Goal: Check status: Check status

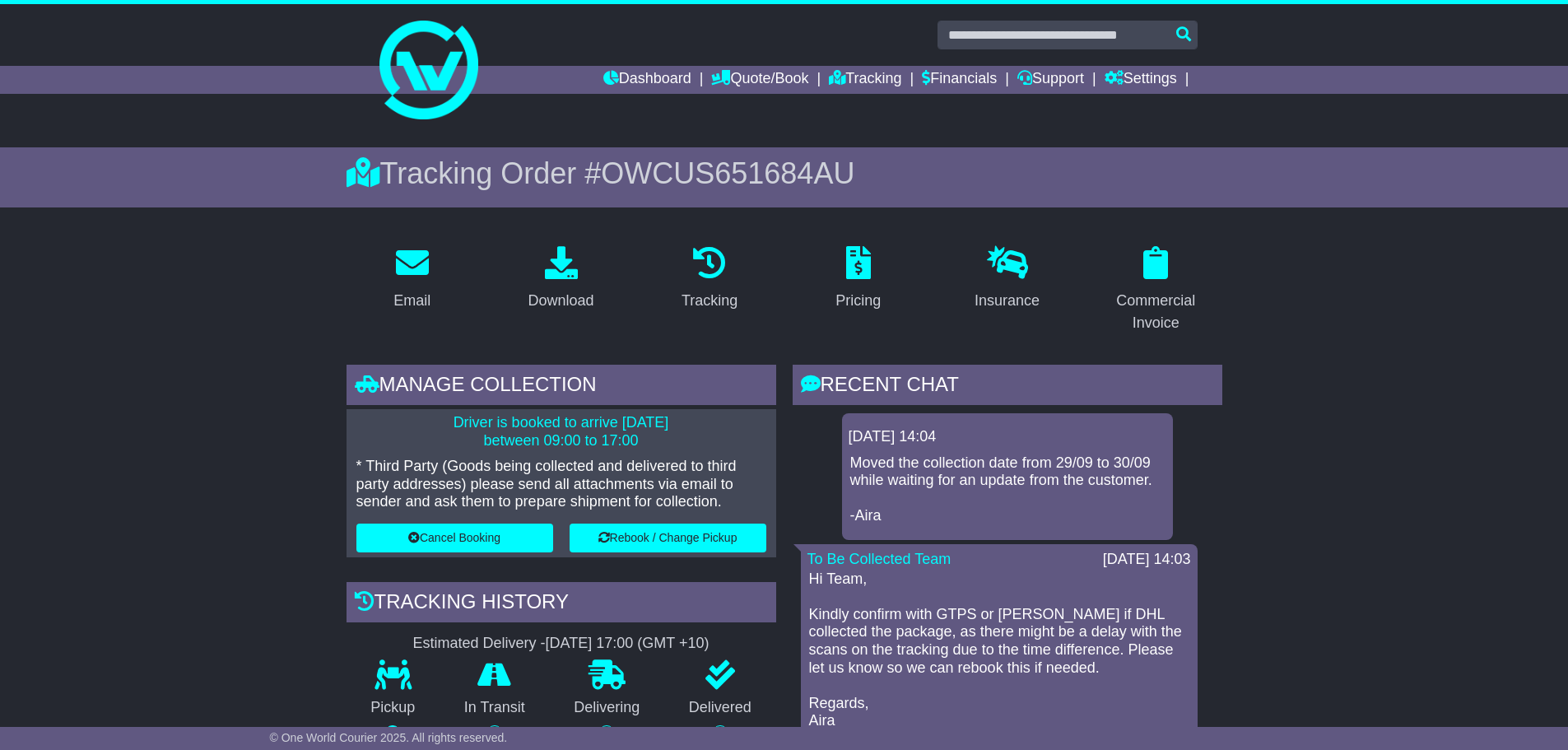
drag, startPoint x: 1525, startPoint y: 46, endPoint x: 1531, endPoint y: 65, distance: 19.9
click at [0, 749] on nordpass-portal at bounding box center [0, 750] width 0 height 0
click at [875, 82] on link "Tracking" at bounding box center [865, 79] width 73 height 28
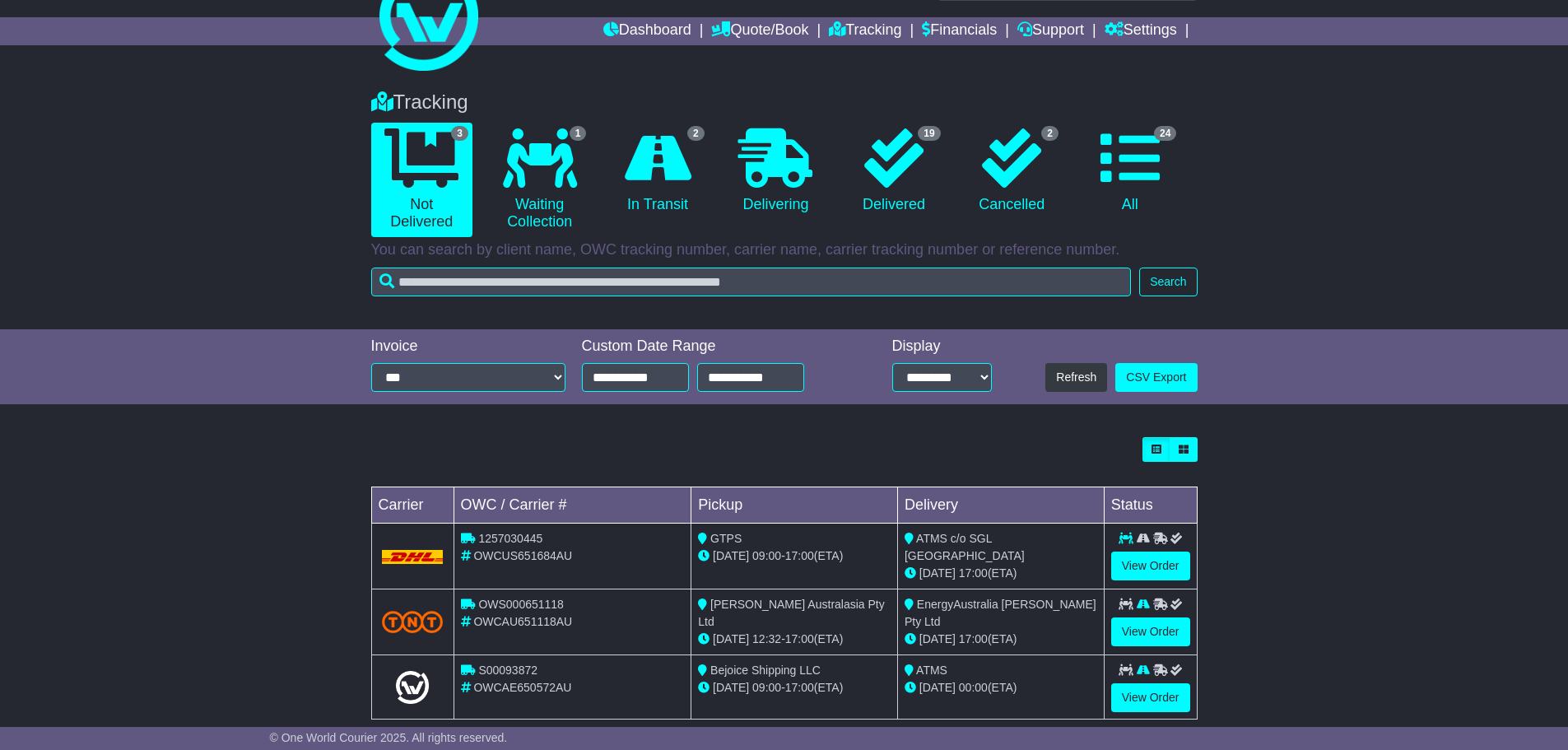
scroll to position [75, 0]
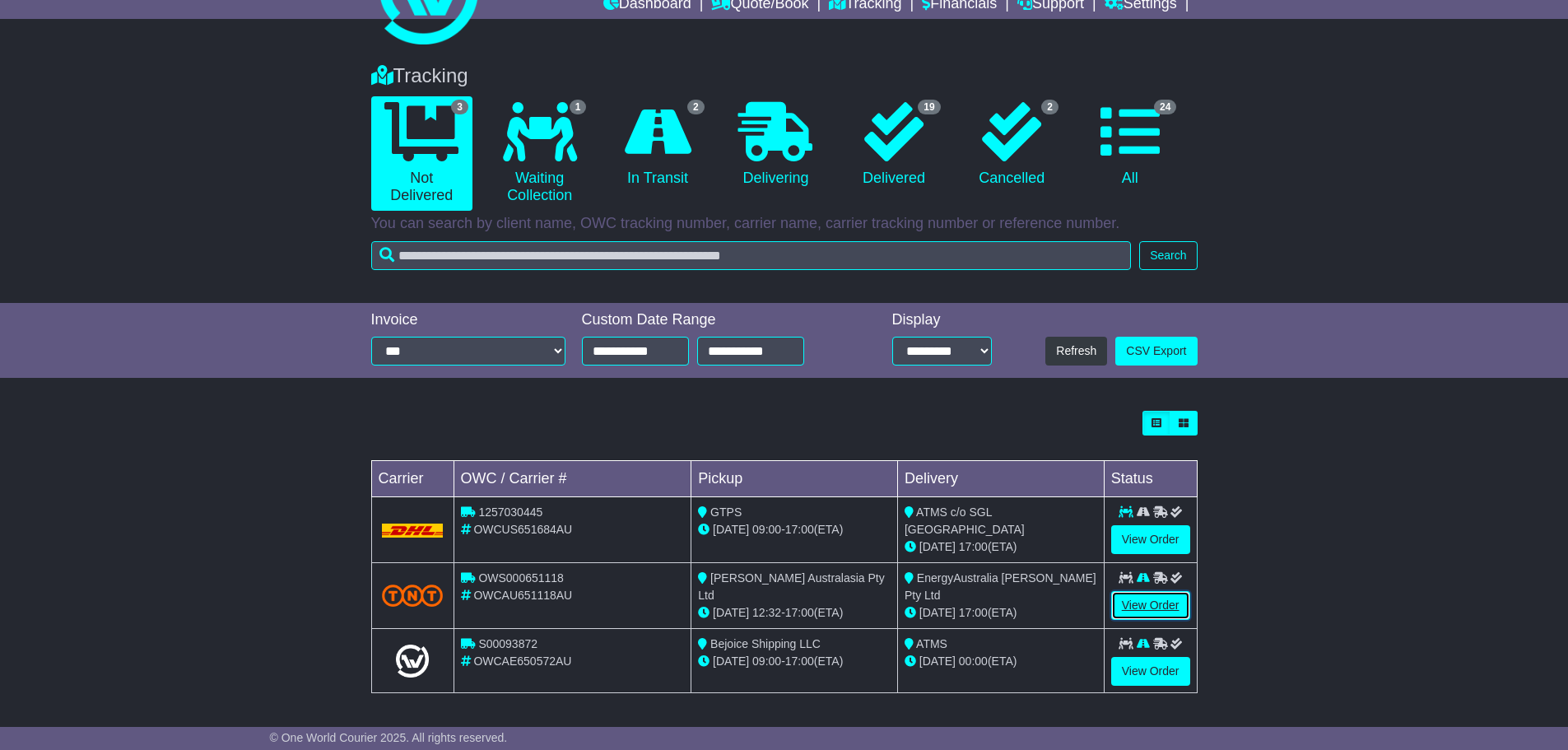
click at [1137, 606] on link "View Order" at bounding box center [1151, 606] width 79 height 29
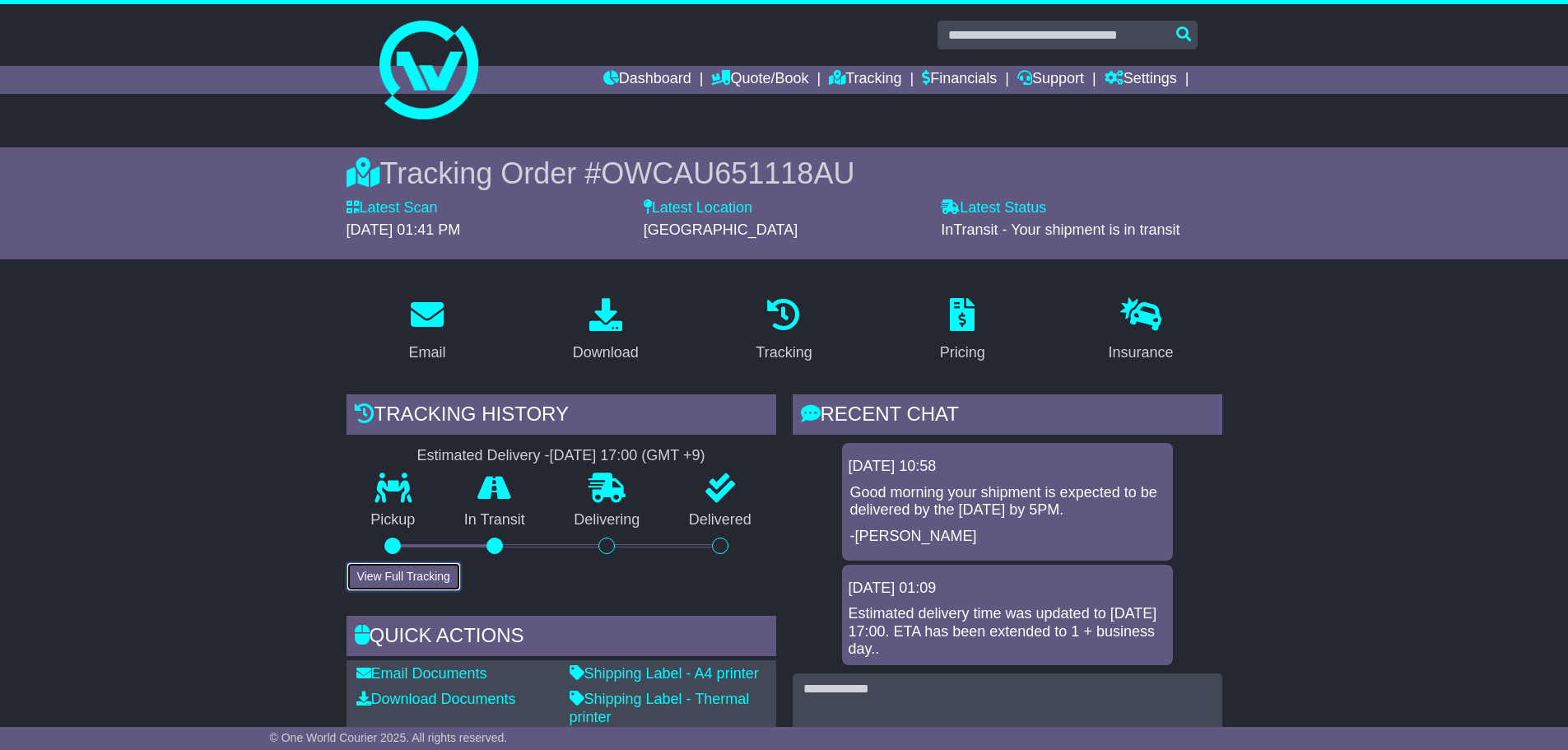
click at [383, 578] on button "View Full Tracking" at bounding box center [404, 577] width 115 height 29
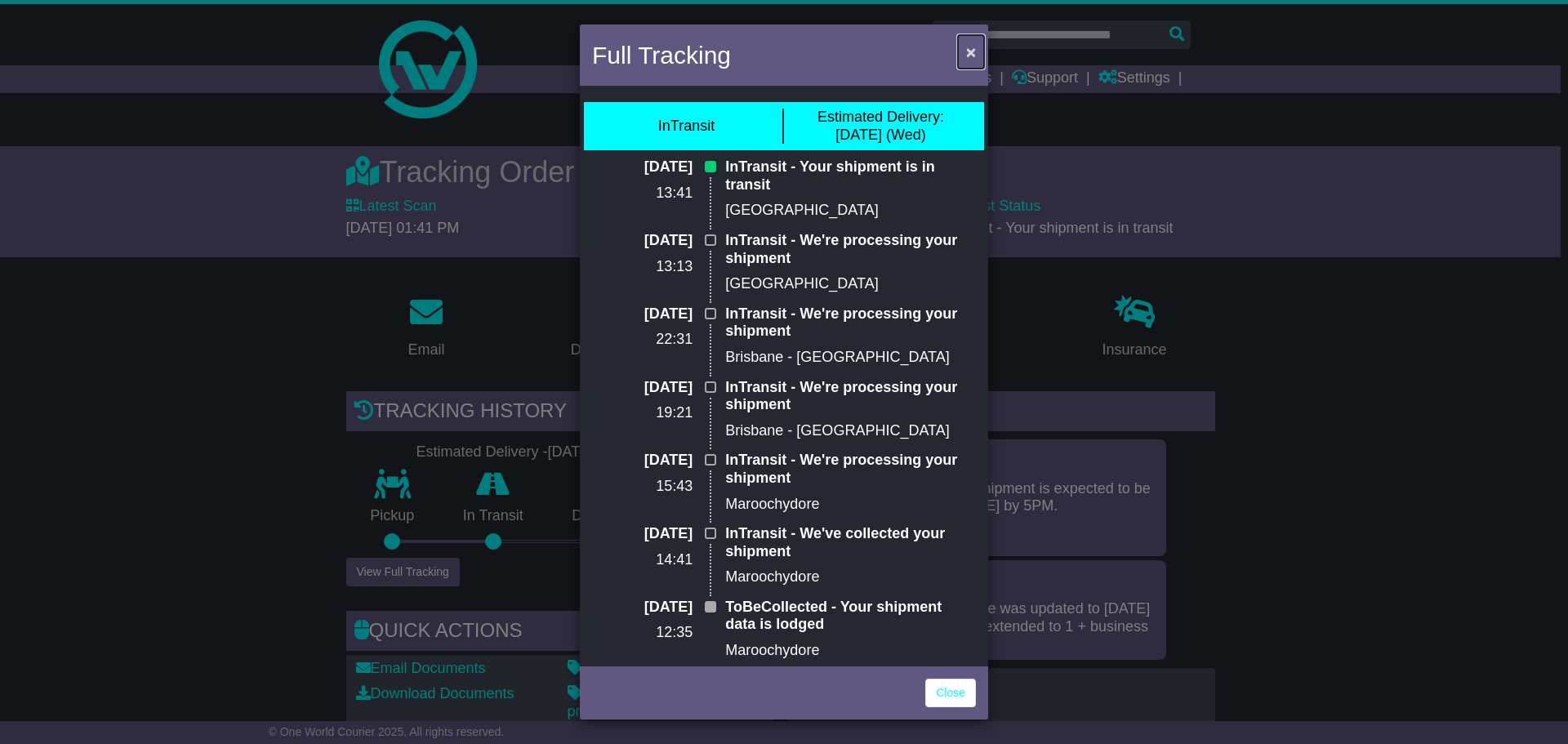
click at [969, 49] on span "×" at bounding box center [971, 52] width 10 height 18
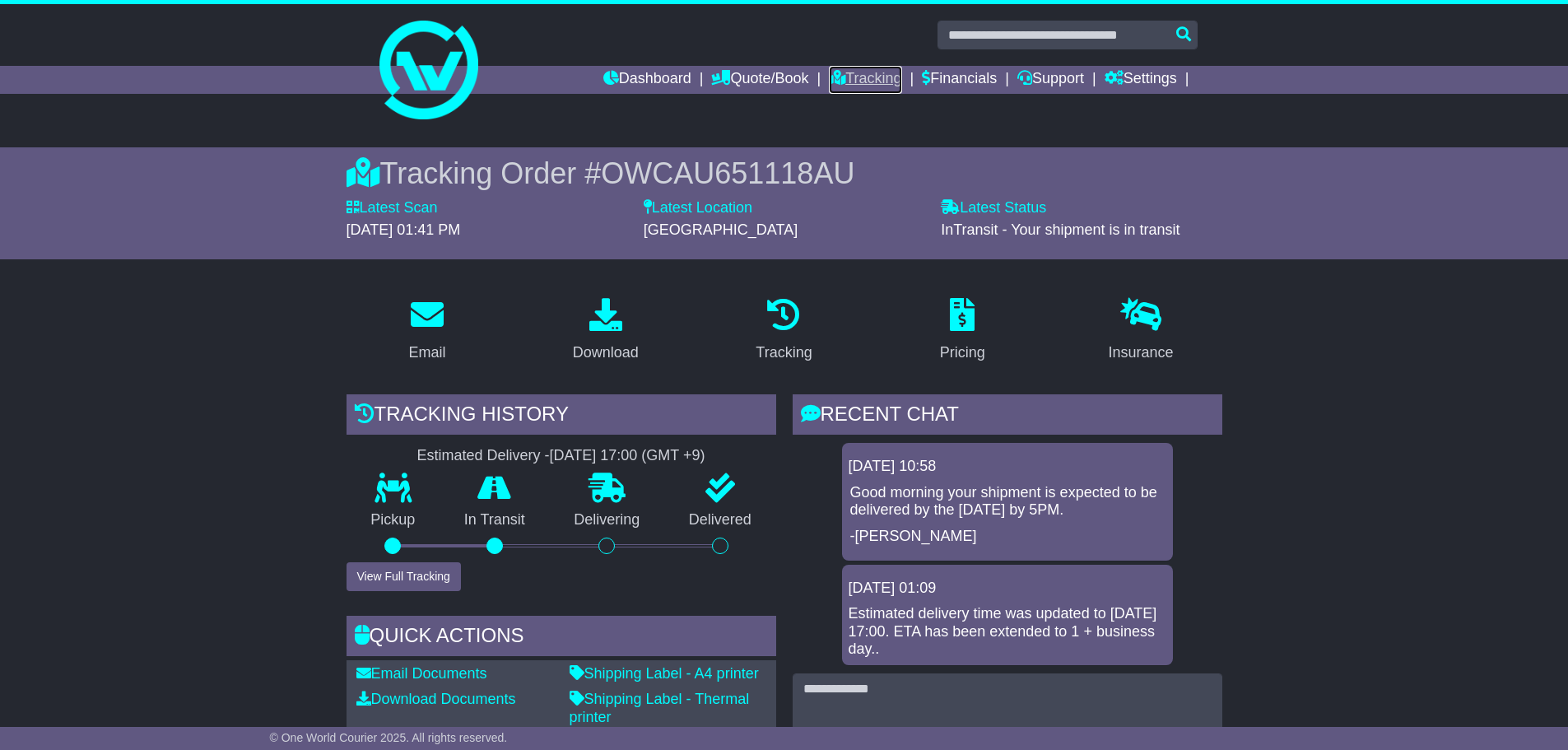
click at [891, 77] on link "Tracking" at bounding box center [865, 79] width 73 height 28
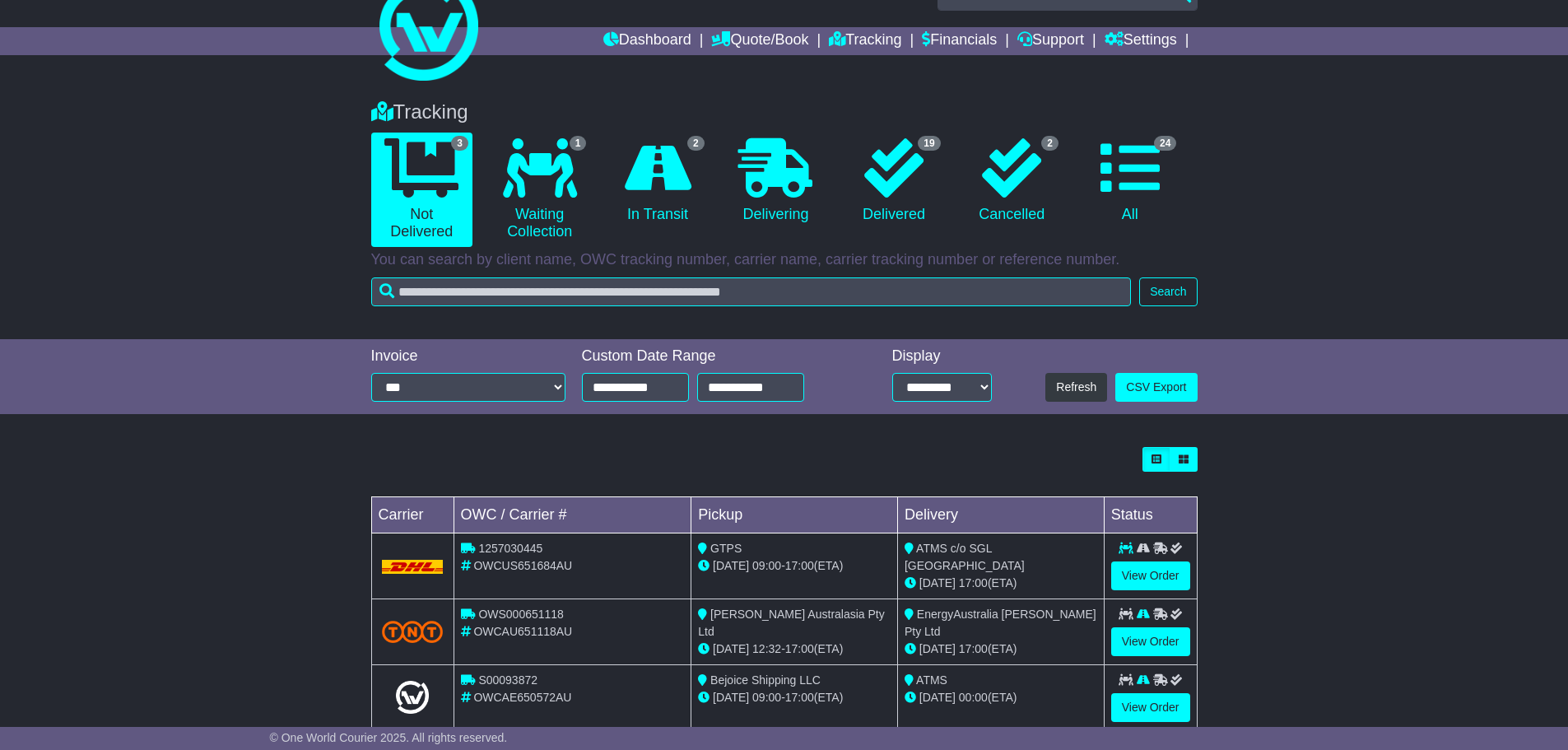
scroll to position [75, 0]
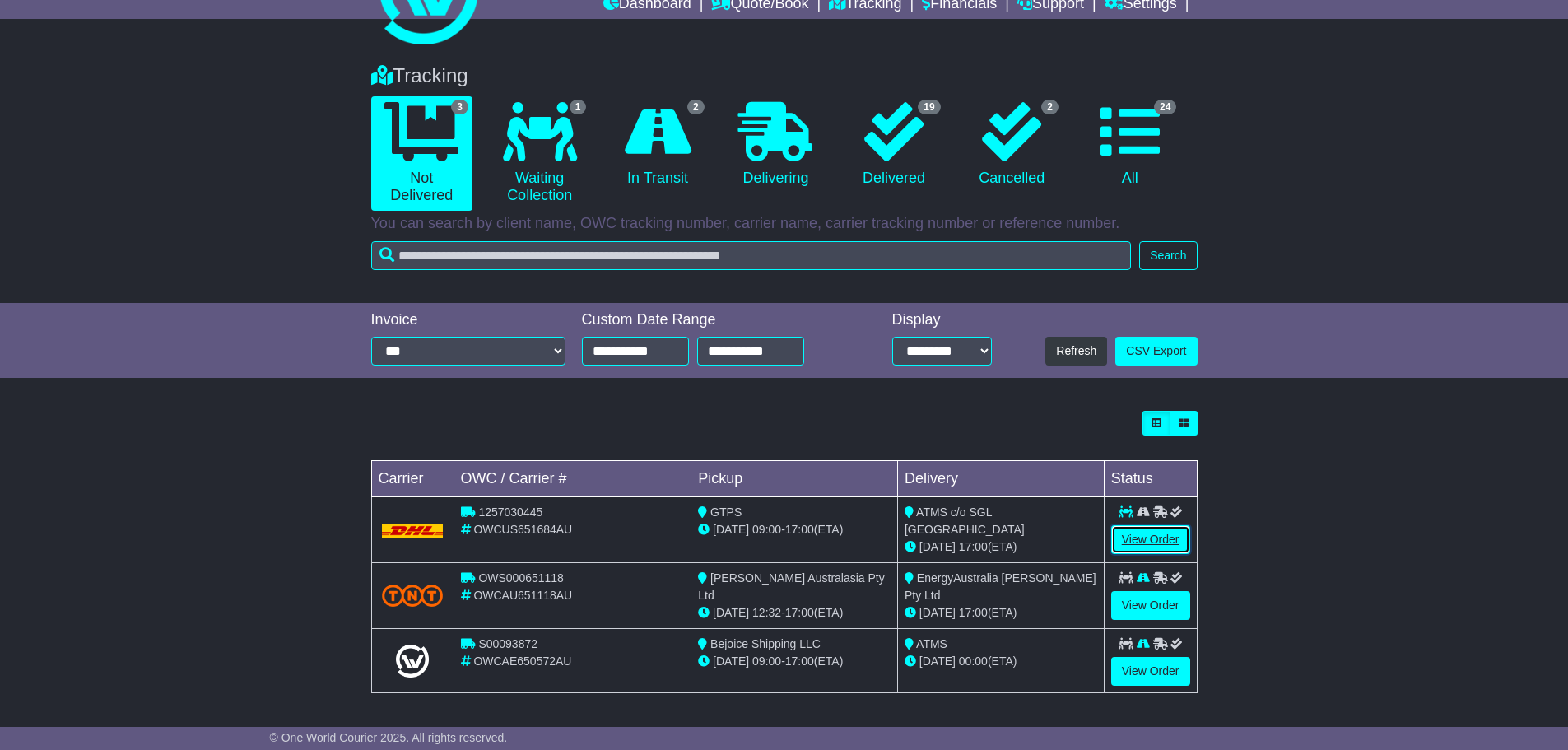
click at [1158, 535] on link "View Order" at bounding box center [1151, 540] width 79 height 29
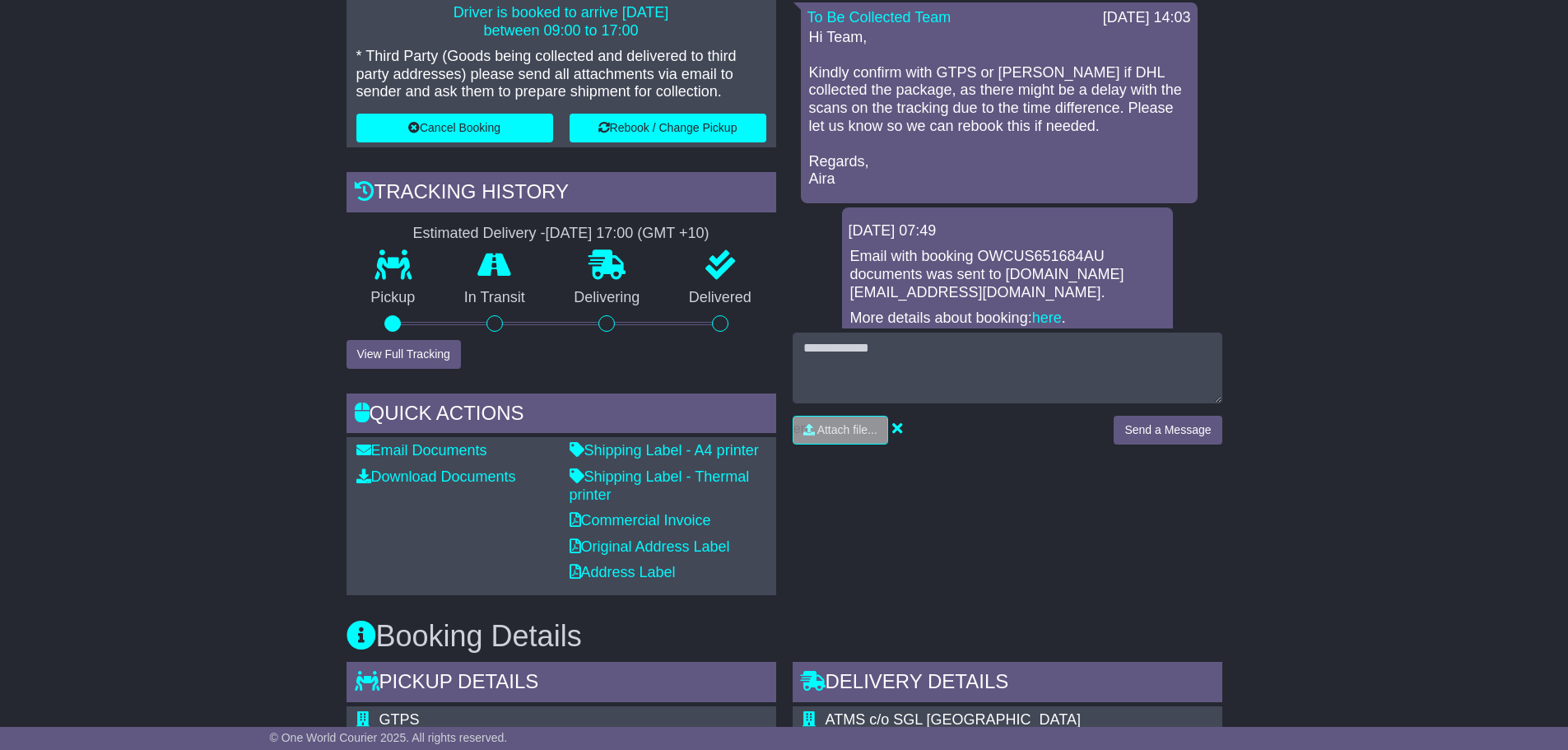
scroll to position [411, 0]
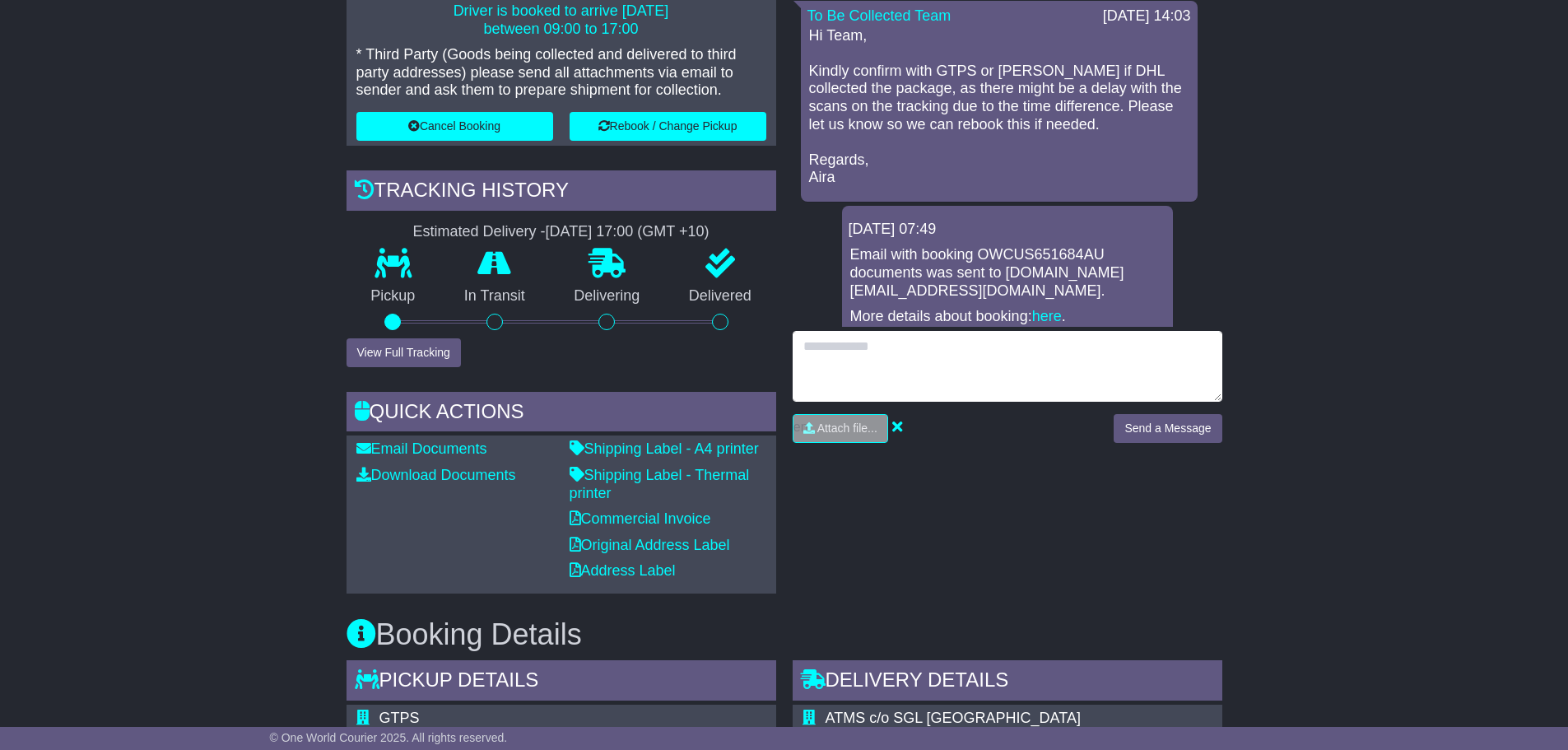
click at [893, 361] on textarea at bounding box center [1007, 367] width 430 height 71
click at [986, 348] on textarea "**********" at bounding box center [1007, 367] width 430 height 71
type textarea "**********"
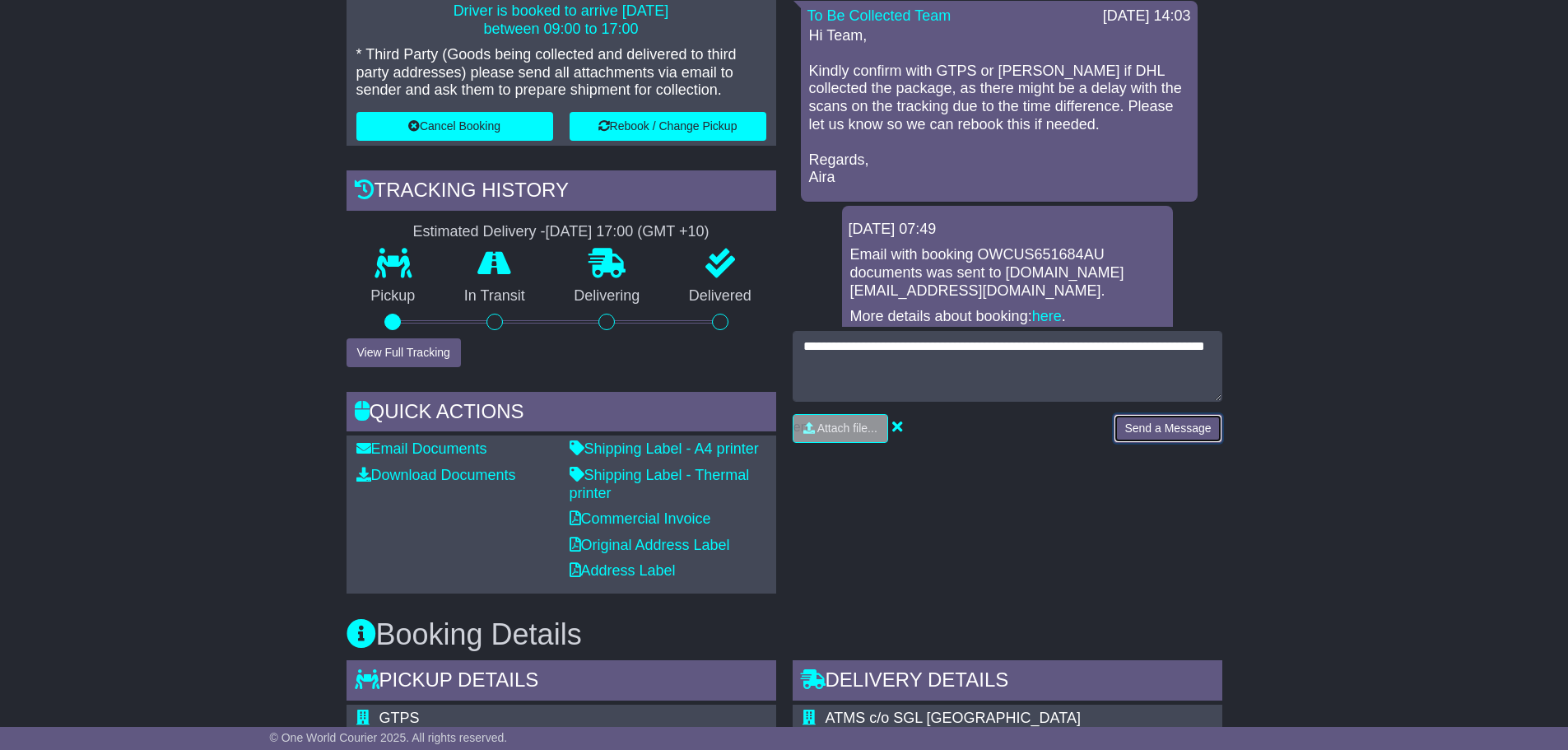
click at [1182, 427] on button "Send a Message" at bounding box center [1168, 428] width 108 height 29
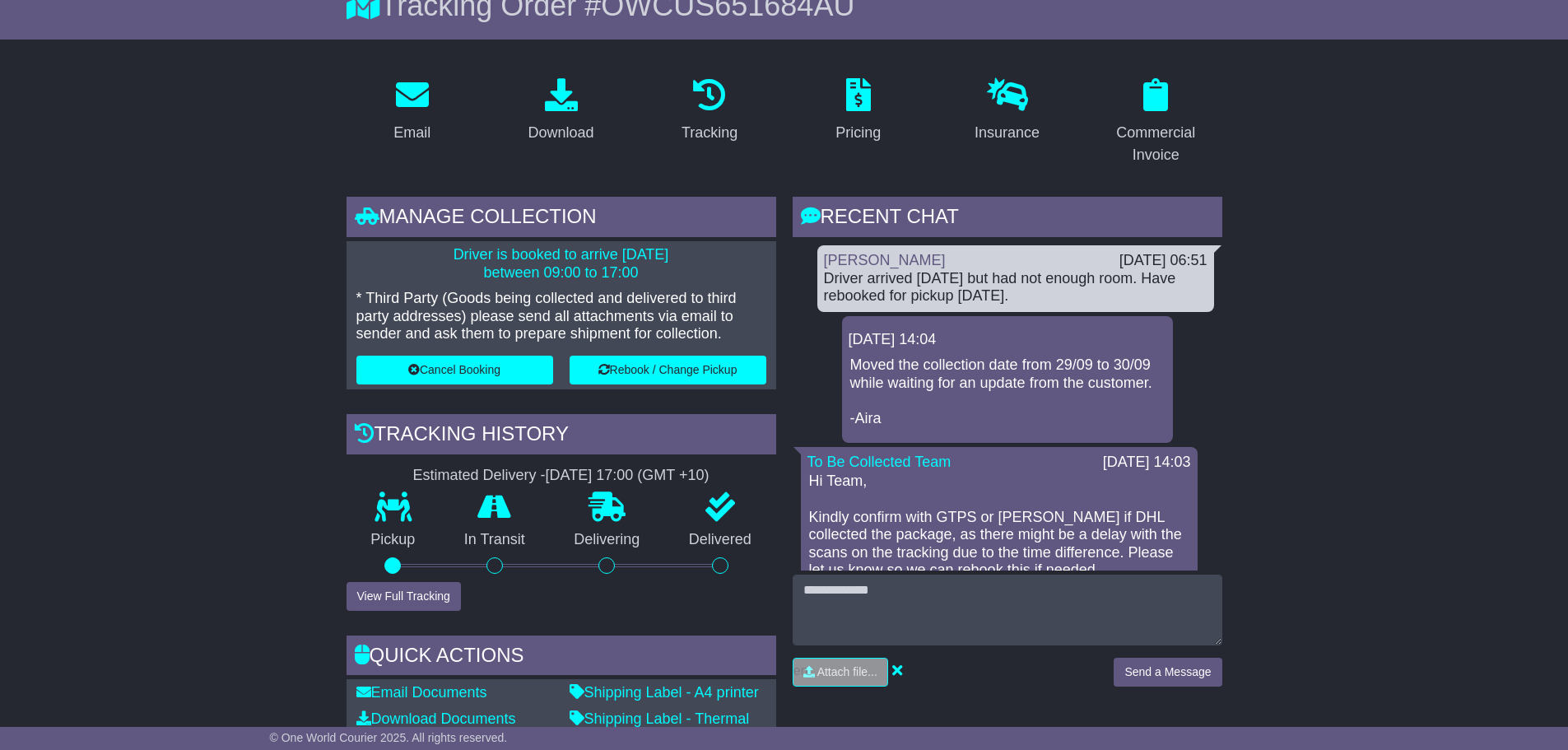
scroll to position [0, 0]
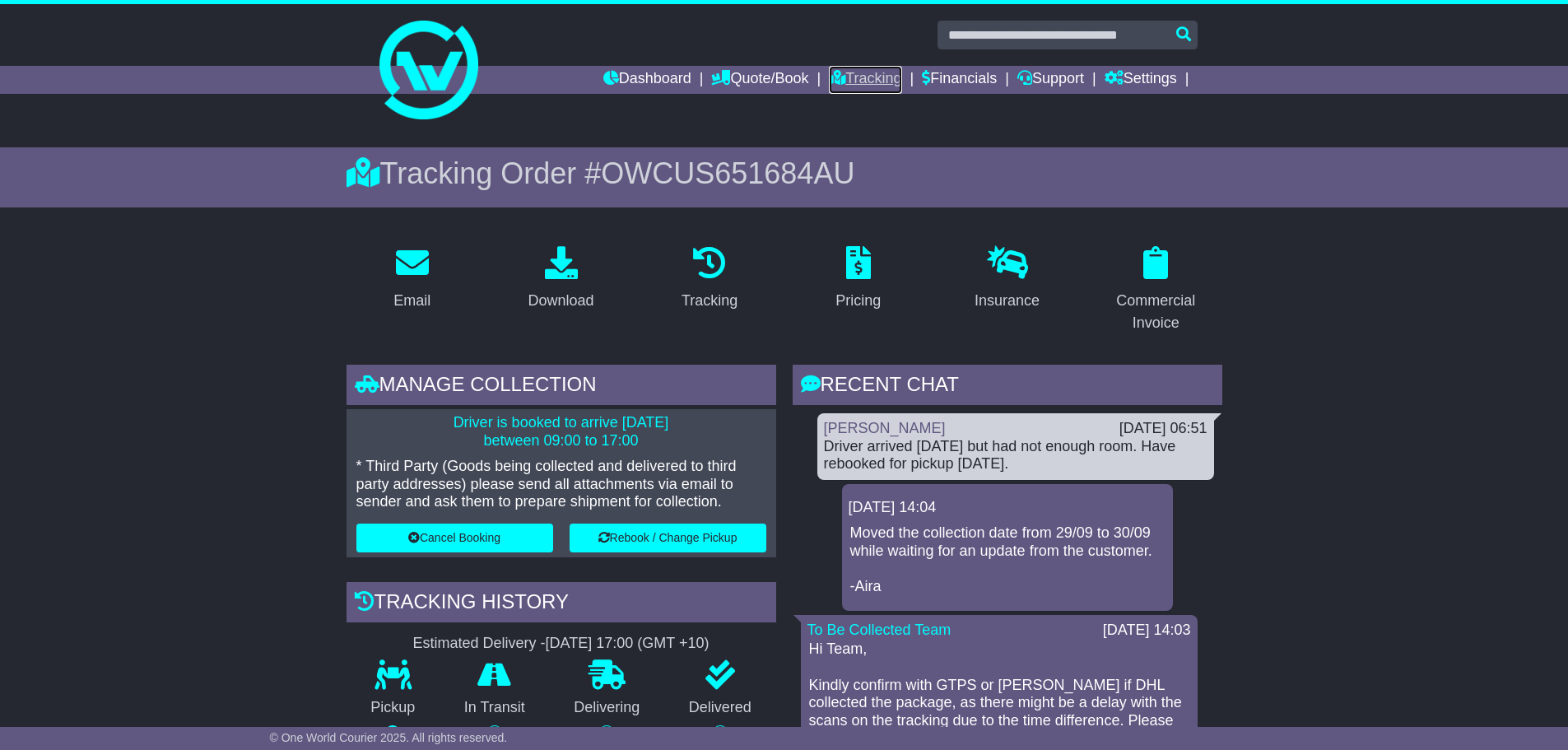
click at [872, 73] on link "Tracking" at bounding box center [865, 79] width 73 height 28
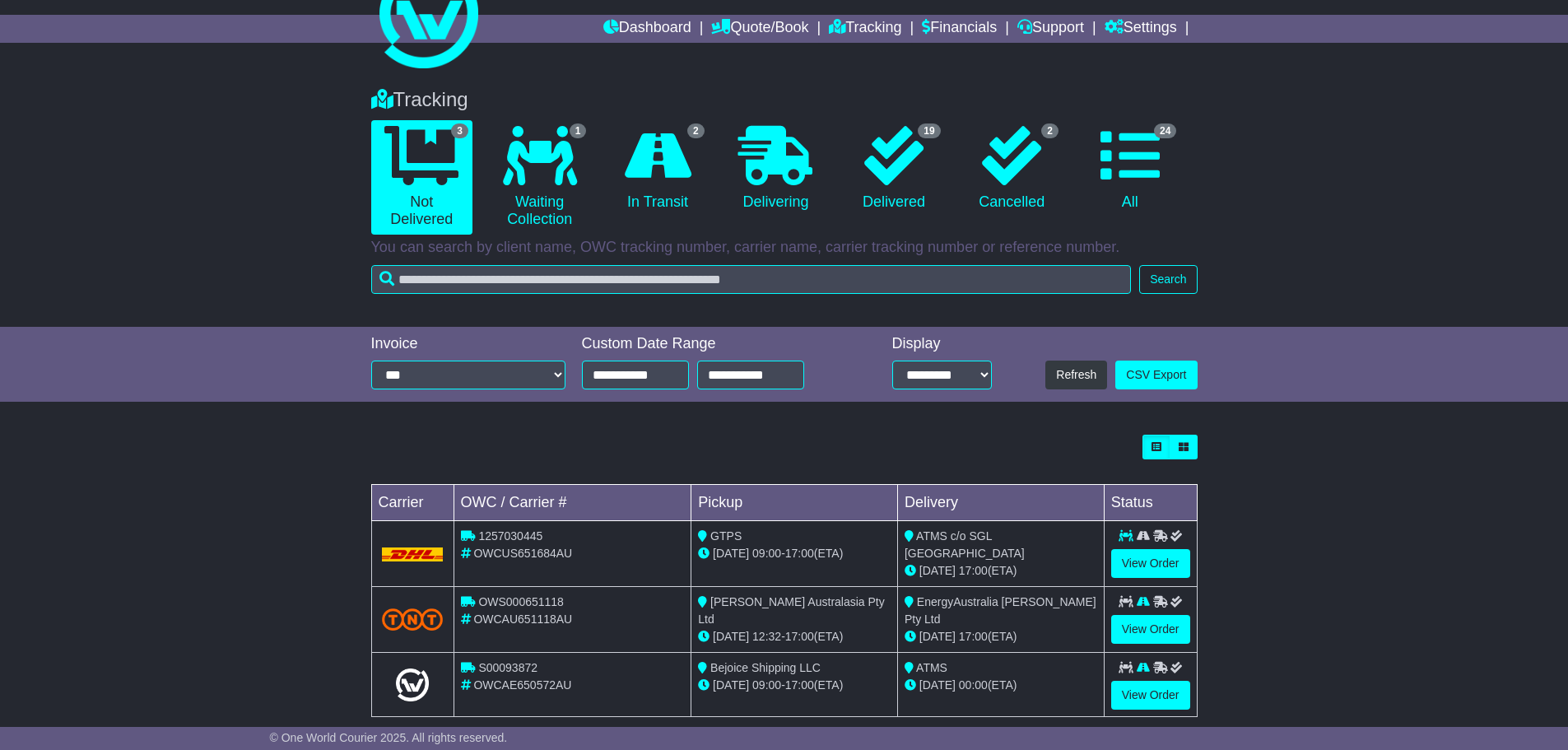
scroll to position [75, 0]
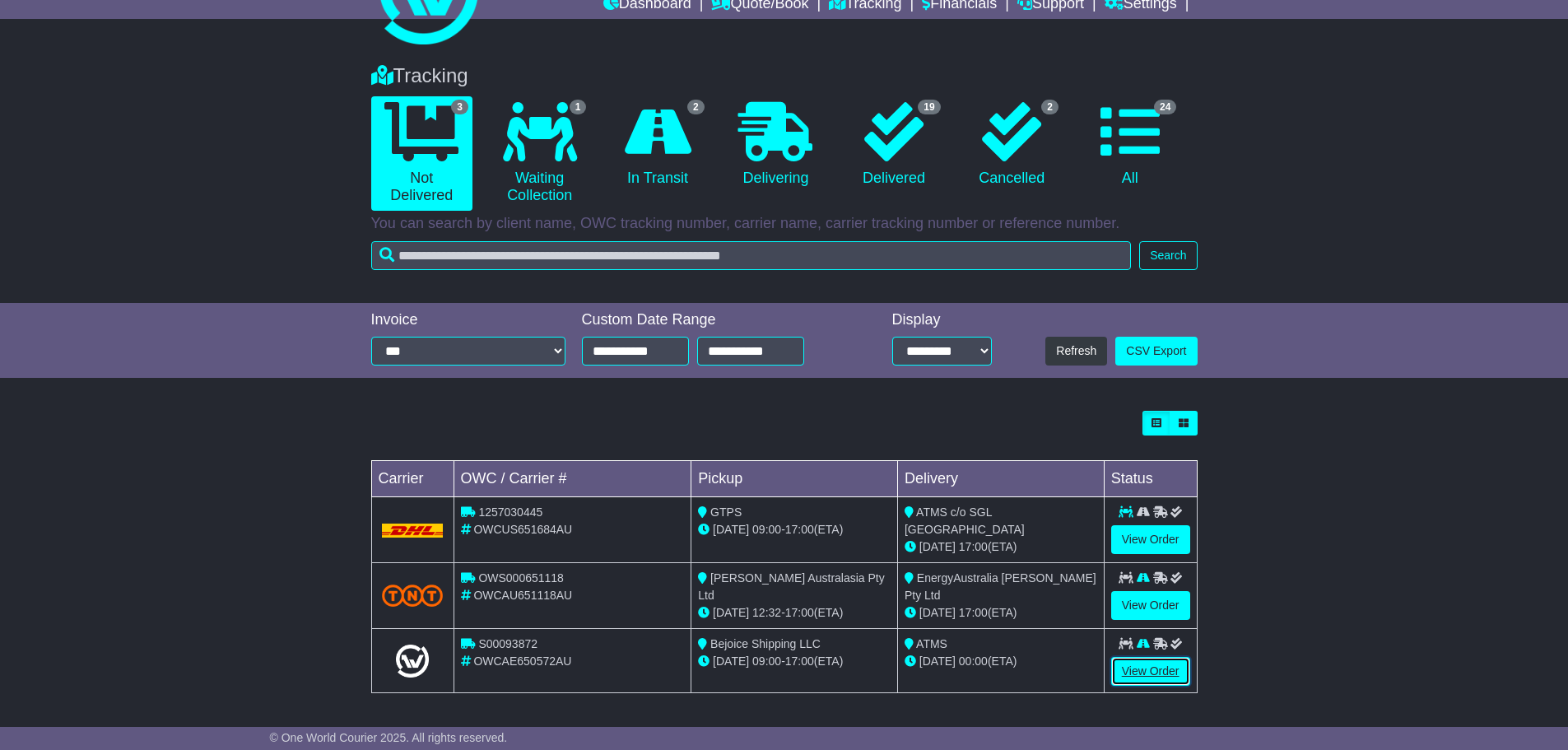
click at [1152, 671] on link "View Order" at bounding box center [1151, 671] width 79 height 29
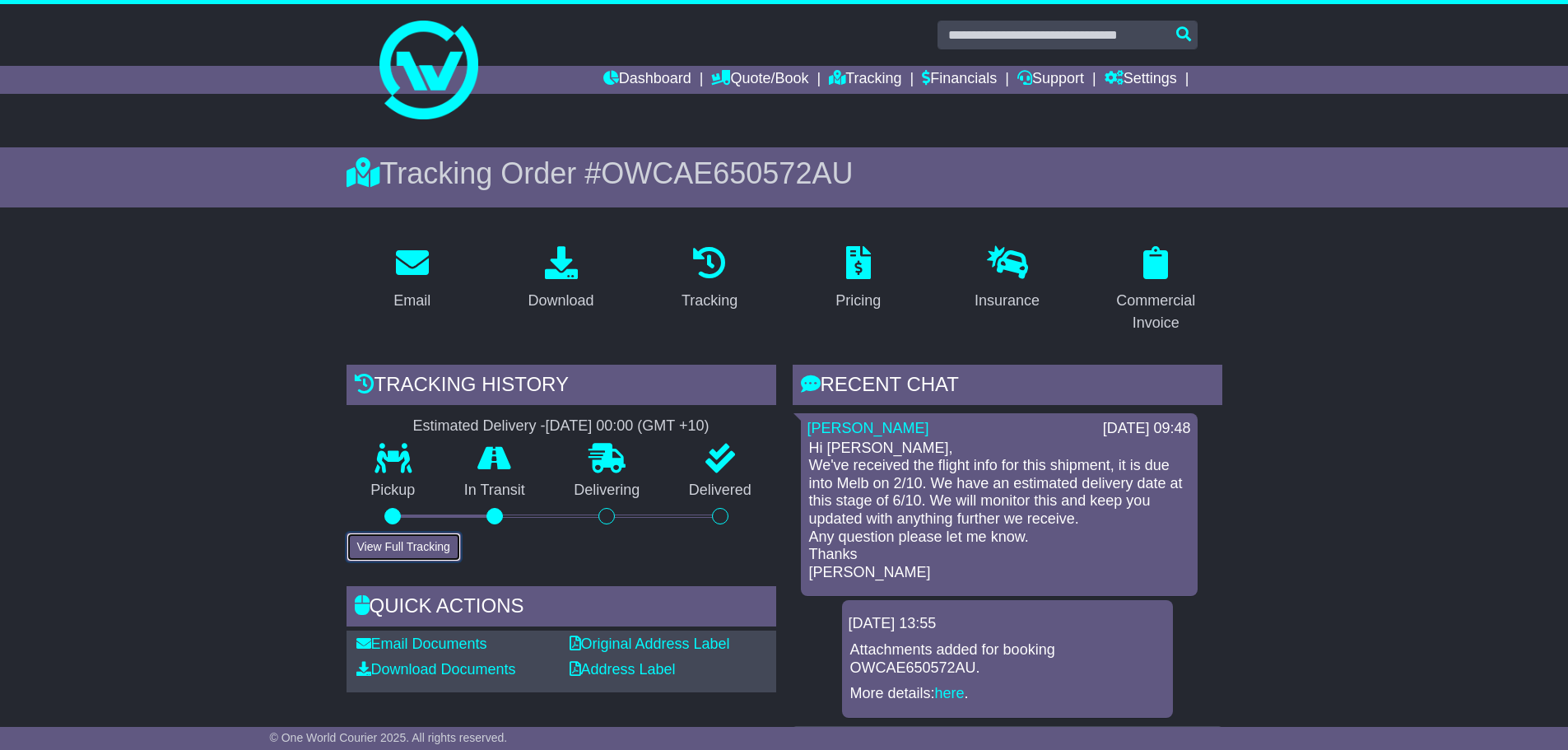
click at [413, 546] on button "View Full Tracking" at bounding box center [404, 547] width 115 height 29
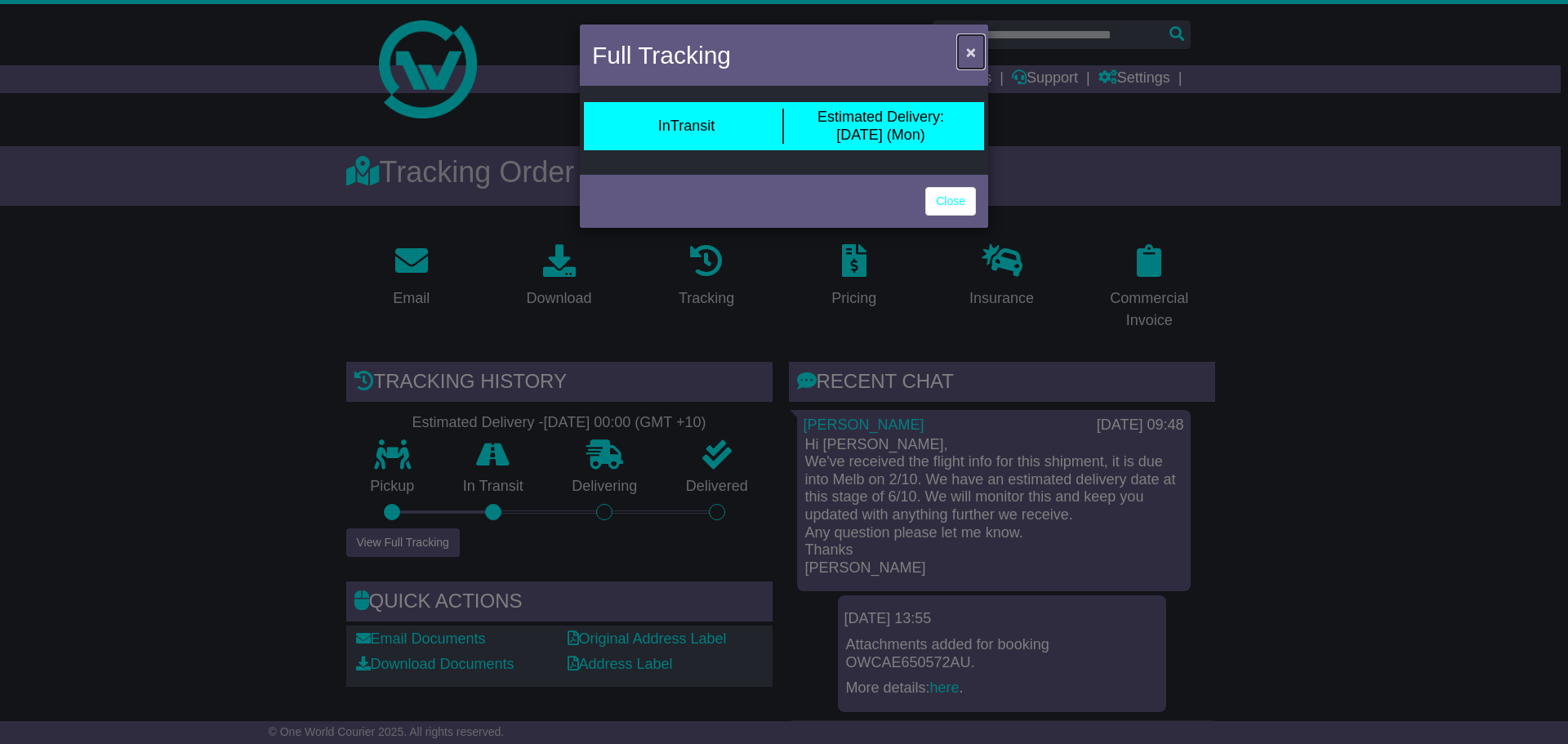
click at [969, 47] on span "×" at bounding box center [971, 52] width 10 height 18
